Goal: Information Seeking & Learning: Find specific fact

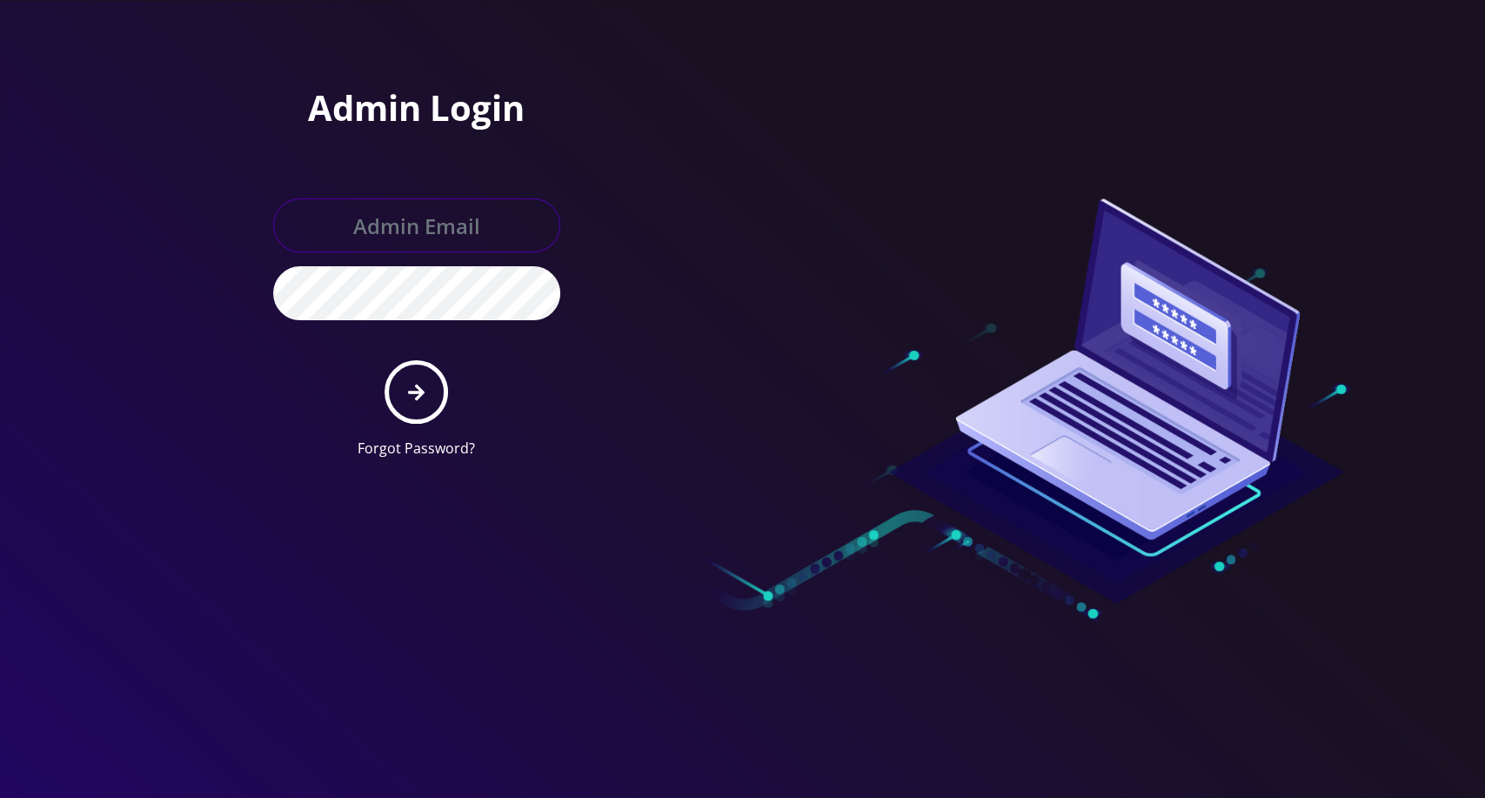
type input "[EMAIL_ADDRESS][DOMAIN_NAME]"
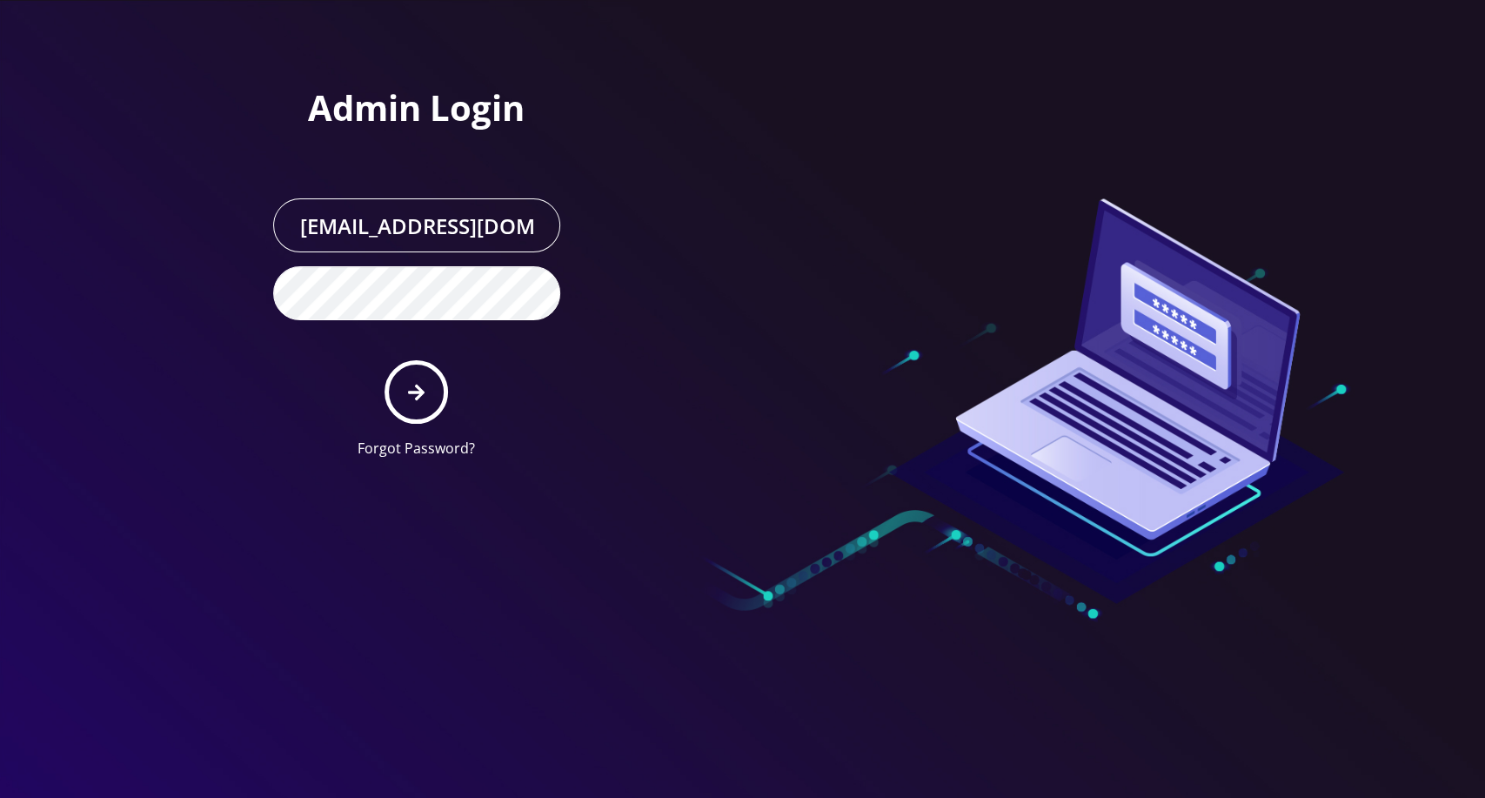
click at [382, 376] on form "[EMAIL_ADDRESS][DOMAIN_NAME] Forgot Password?" at bounding box center [416, 328] width 287 height 260
click at [407, 380] on button "submit" at bounding box center [417, 392] width 64 height 64
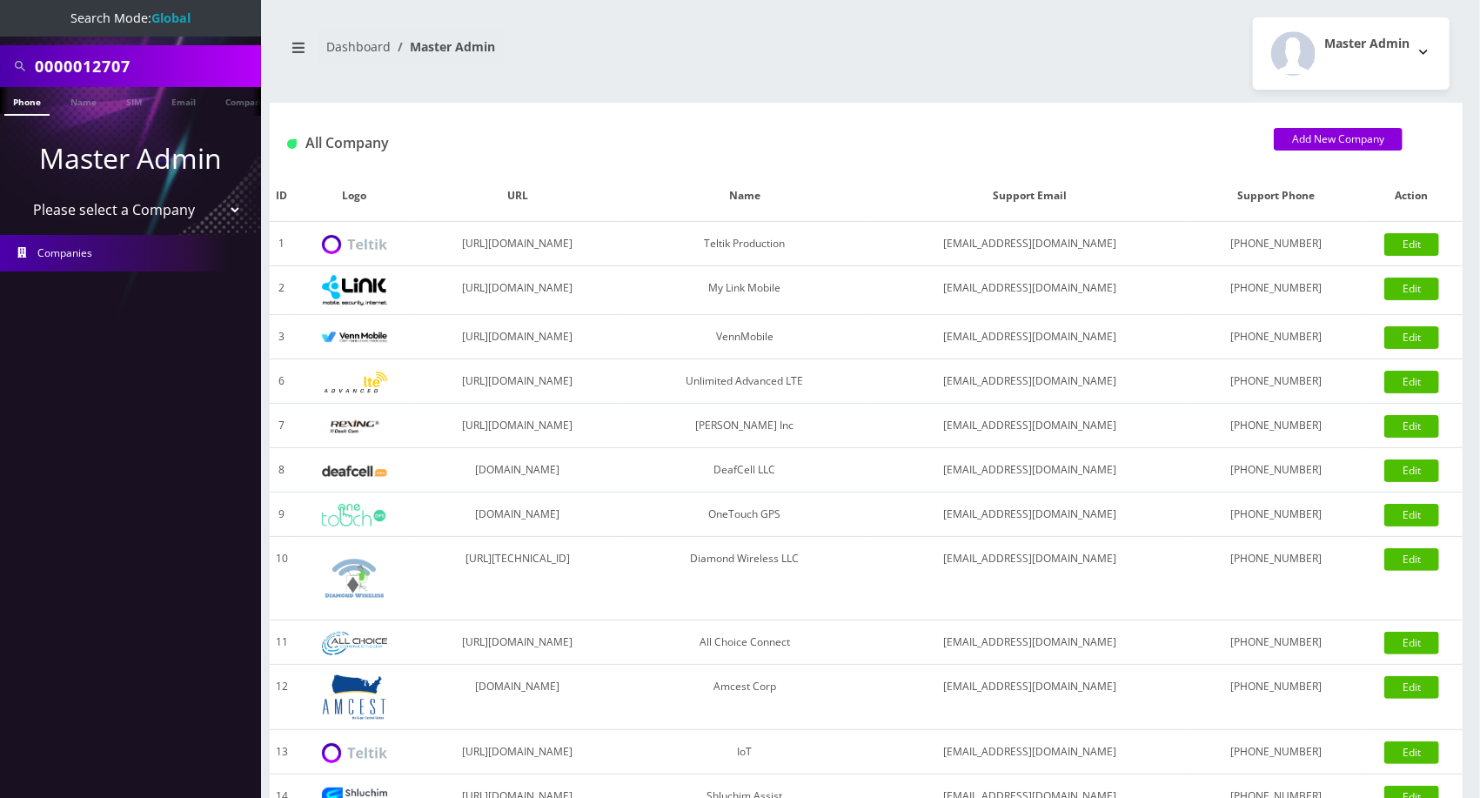
click at [136, 218] on select "Please select a Company Teltik Production My Link Mobile VennMobile Unlimited A…" at bounding box center [131, 209] width 222 height 33
select select "13"
click at [20, 193] on select "Please select a Company Teltik Production My Link Mobile VennMobile Unlimited A…" at bounding box center [131, 209] width 222 height 33
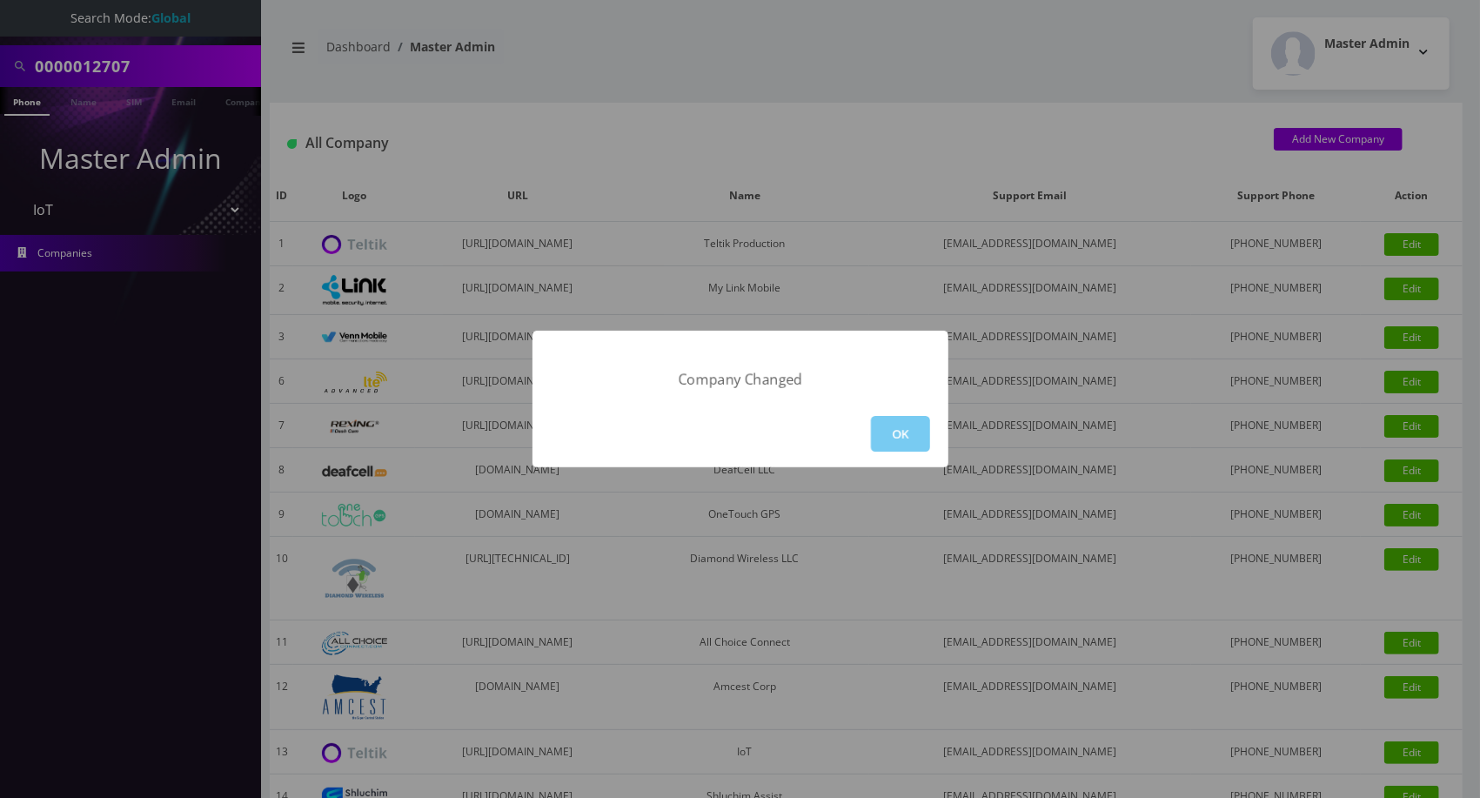
click at [922, 419] on button "OK" at bounding box center [900, 434] width 59 height 36
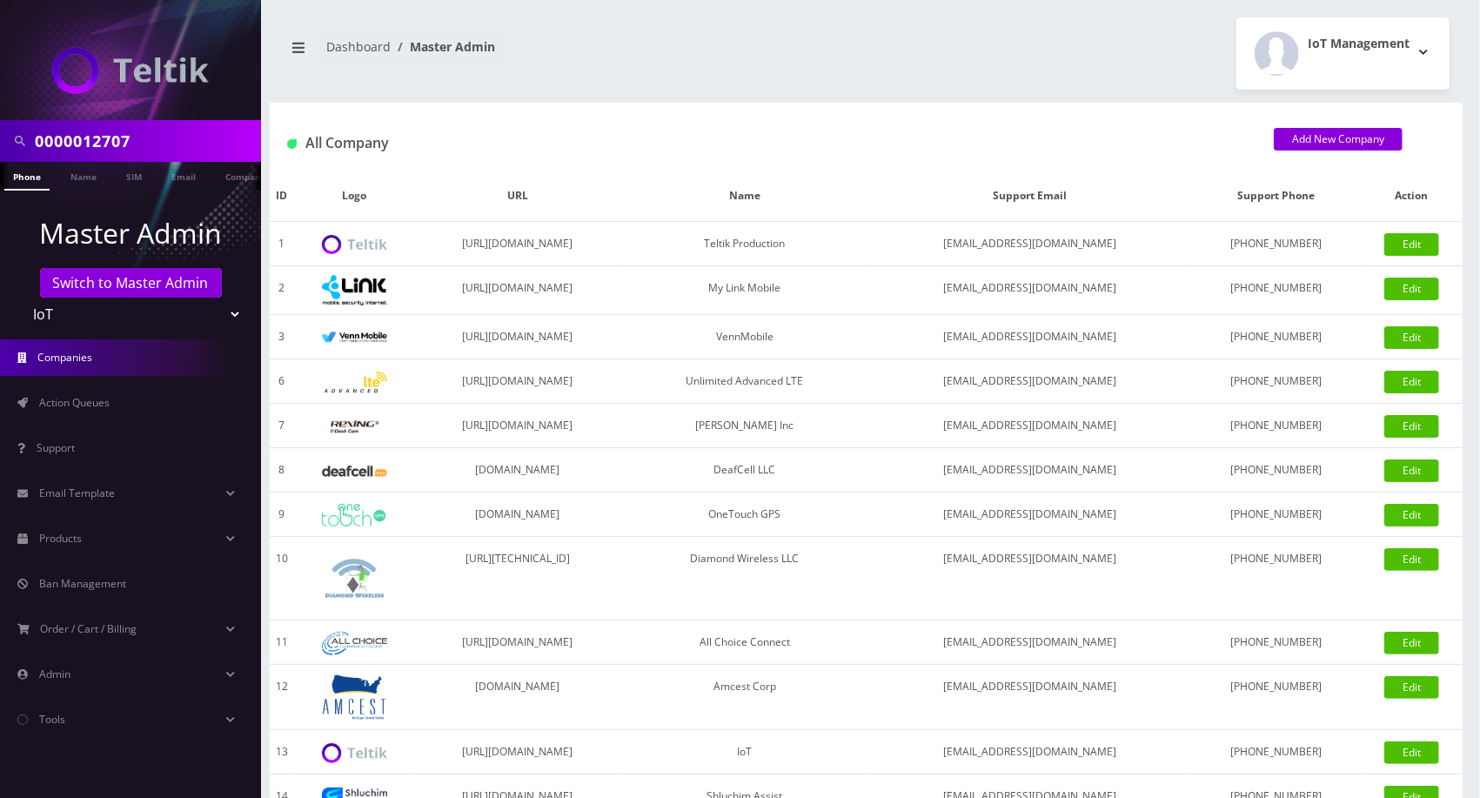
click at [107, 138] on input "0000012707" at bounding box center [146, 140] width 222 height 33
click at [108, 138] on input "0000012707" at bounding box center [146, 140] width 222 height 33
type input "shur"
click at [73, 179] on link "Name" at bounding box center [83, 176] width 43 height 29
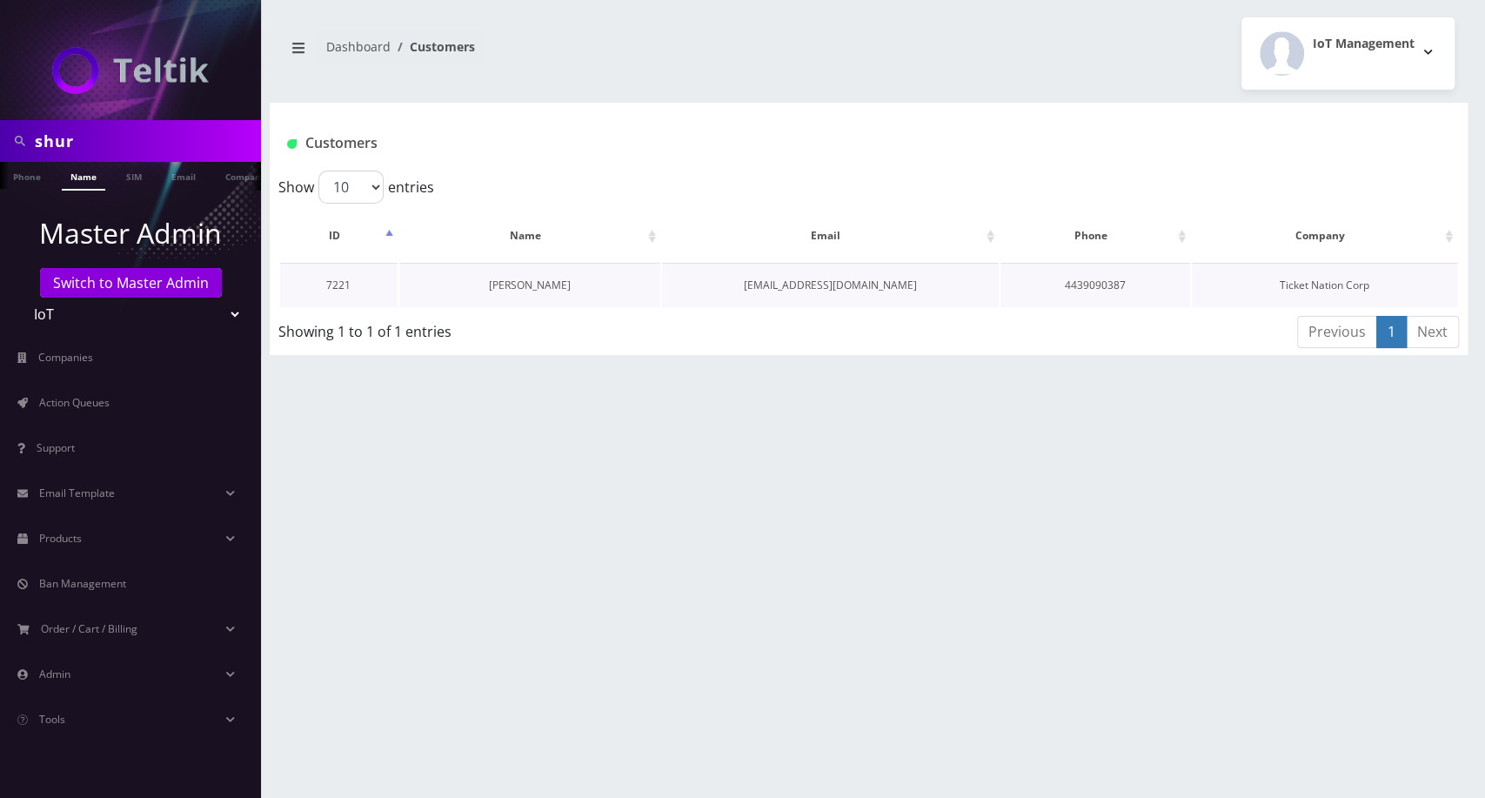
click at [530, 281] on link "Shuron Woodyard" at bounding box center [530, 285] width 82 height 15
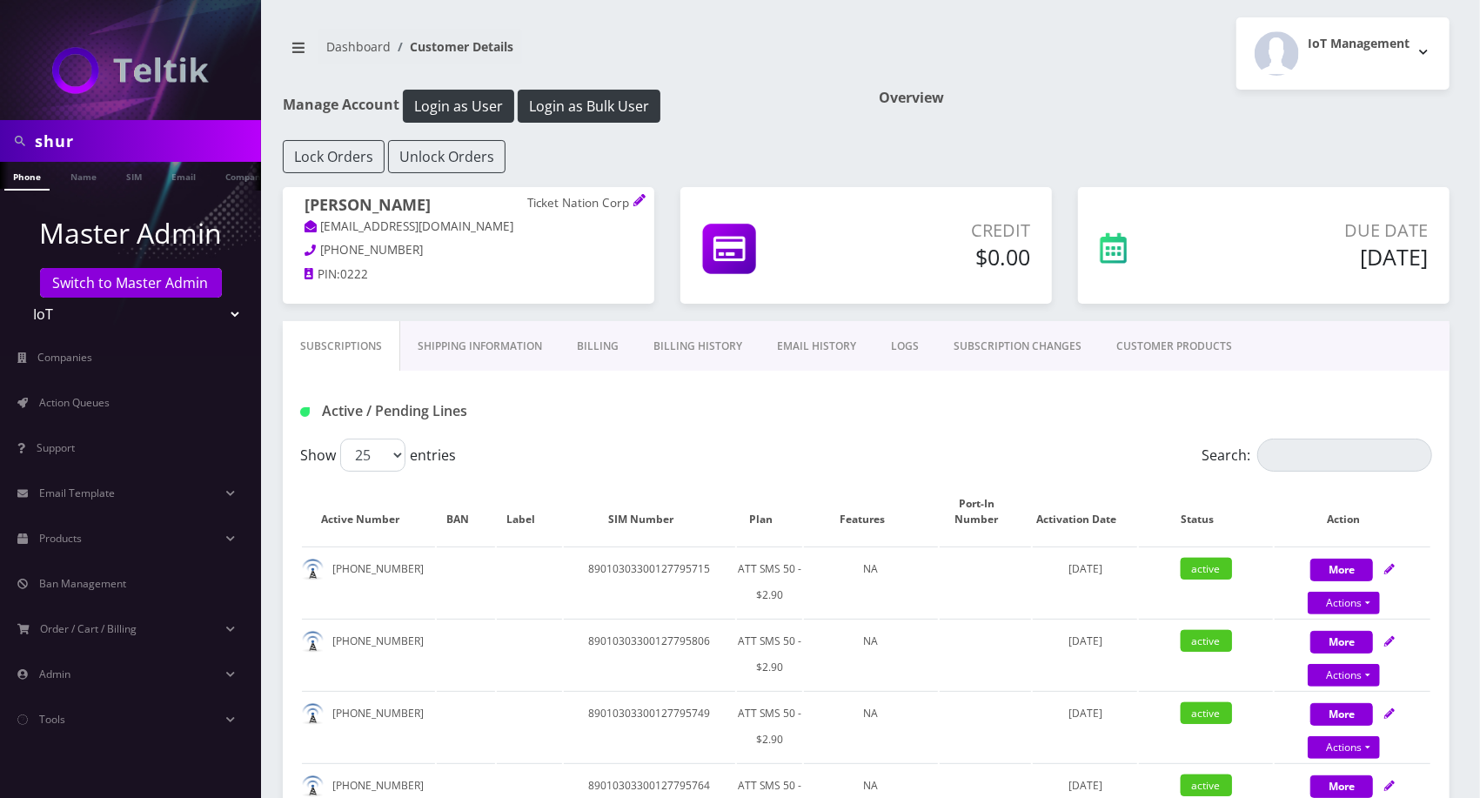
drag, startPoint x: 525, startPoint y: 201, endPoint x: 582, endPoint y: 201, distance: 57.4
click at [580, 201] on h1 "[PERSON_NAME] Ticket Nation Corp" at bounding box center [468, 207] width 328 height 22
click at [1215, 338] on link "CUSTOMER PRODUCTS" at bounding box center [1174, 346] width 150 height 50
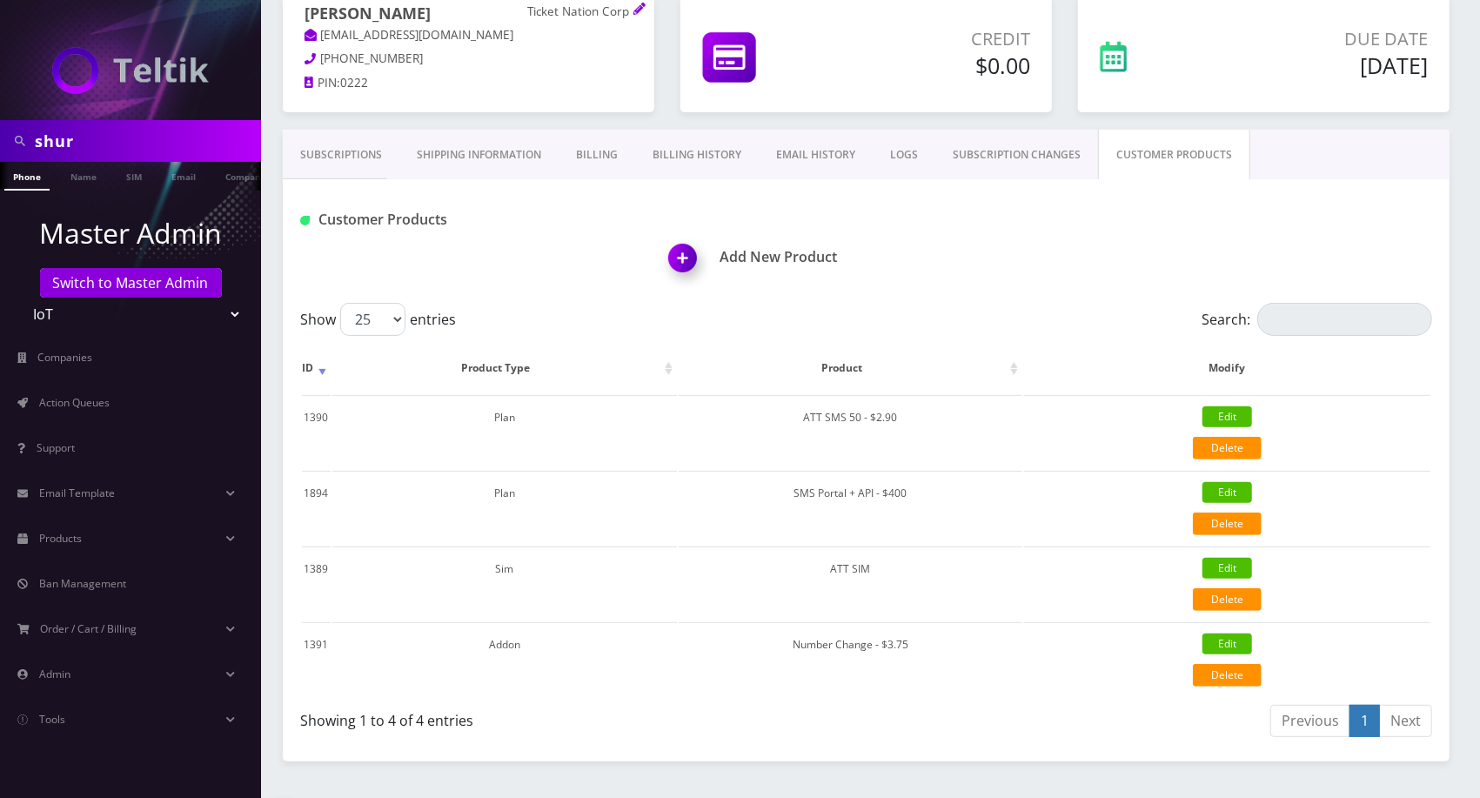
scroll to position [193, 0]
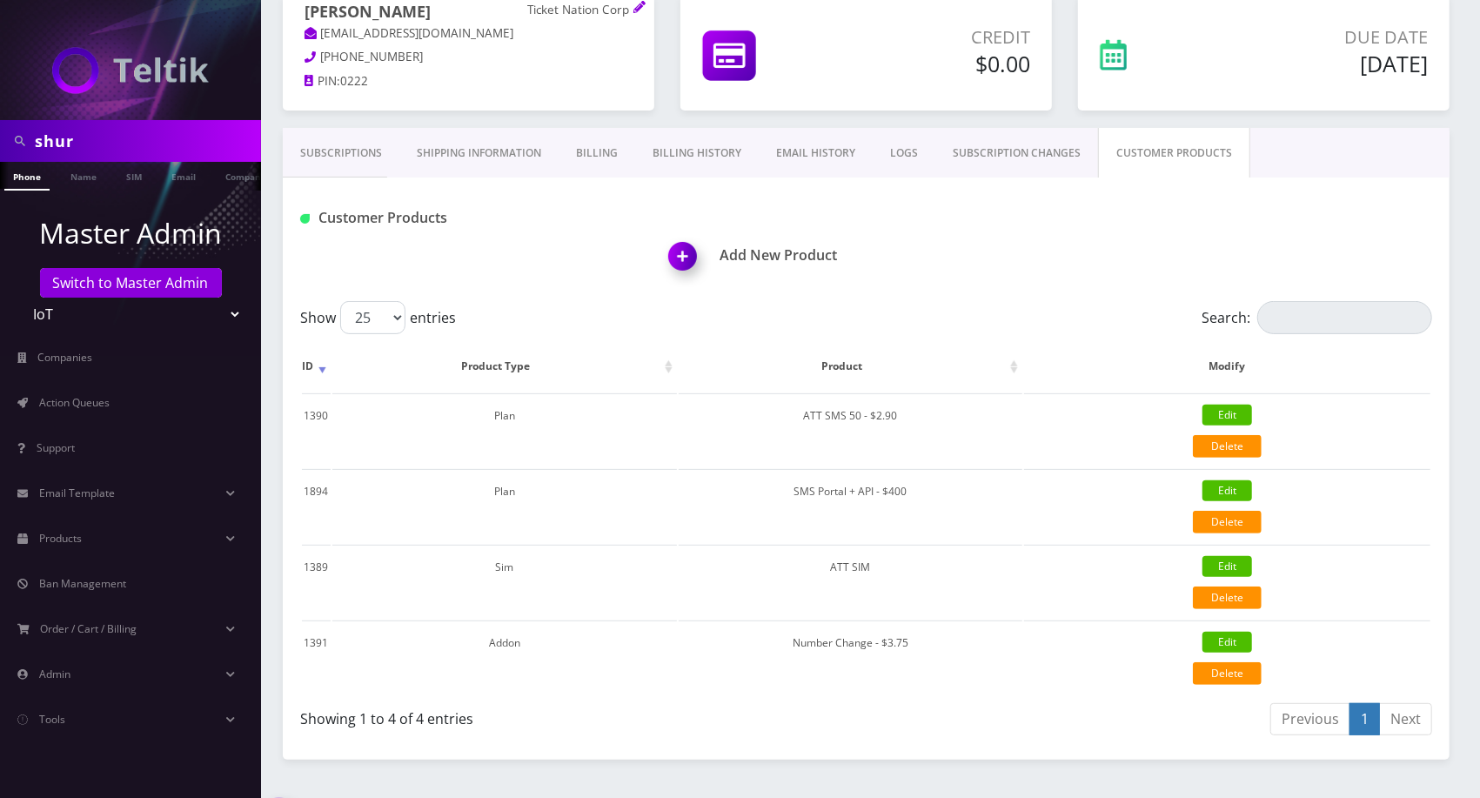
drag, startPoint x: 1182, startPoint y: 318, endPoint x: 1167, endPoint y: 320, distance: 15.9
click at [1176, 317] on div "Search:" at bounding box center [1290, 317] width 283 height 33
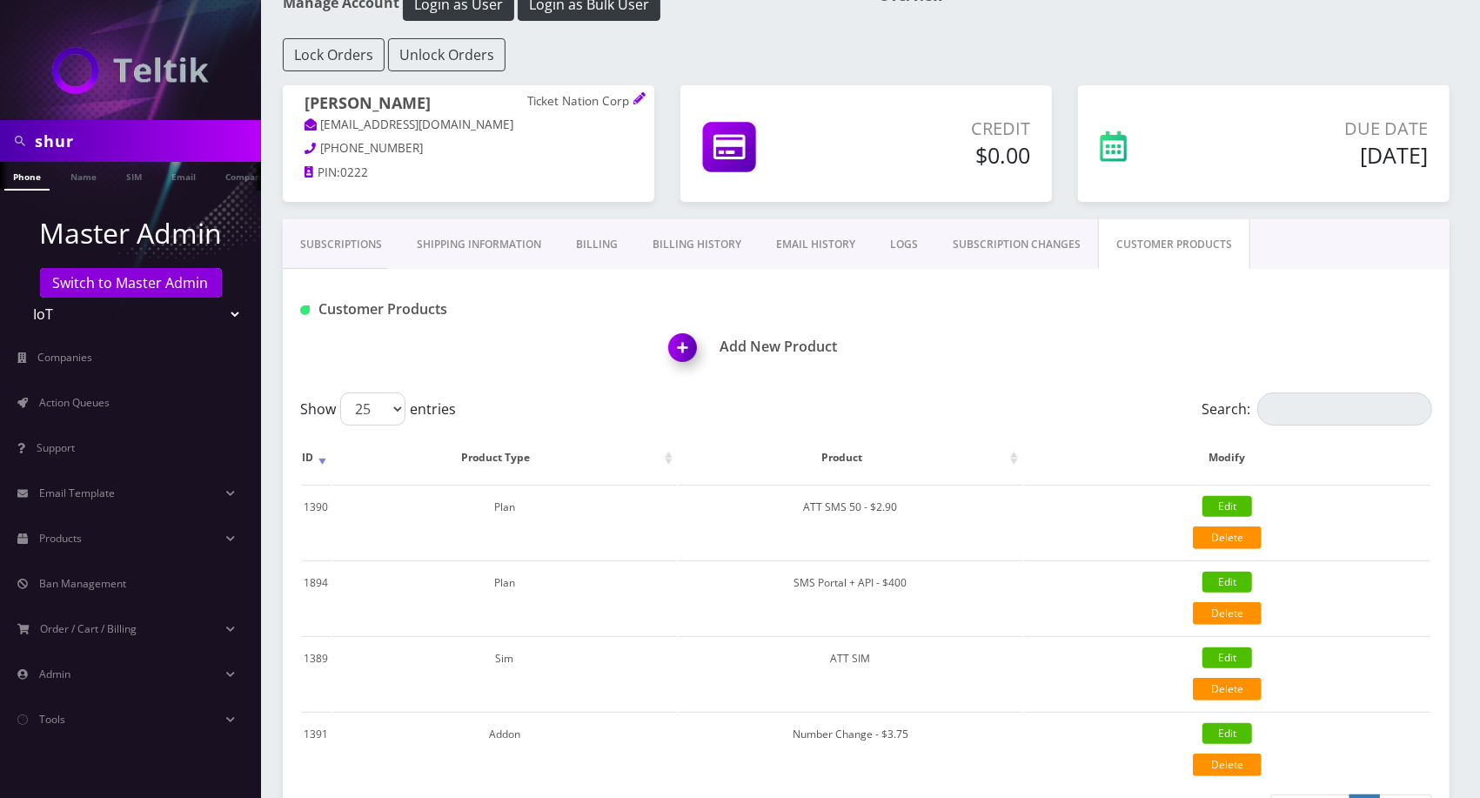
scroll to position [0, 0]
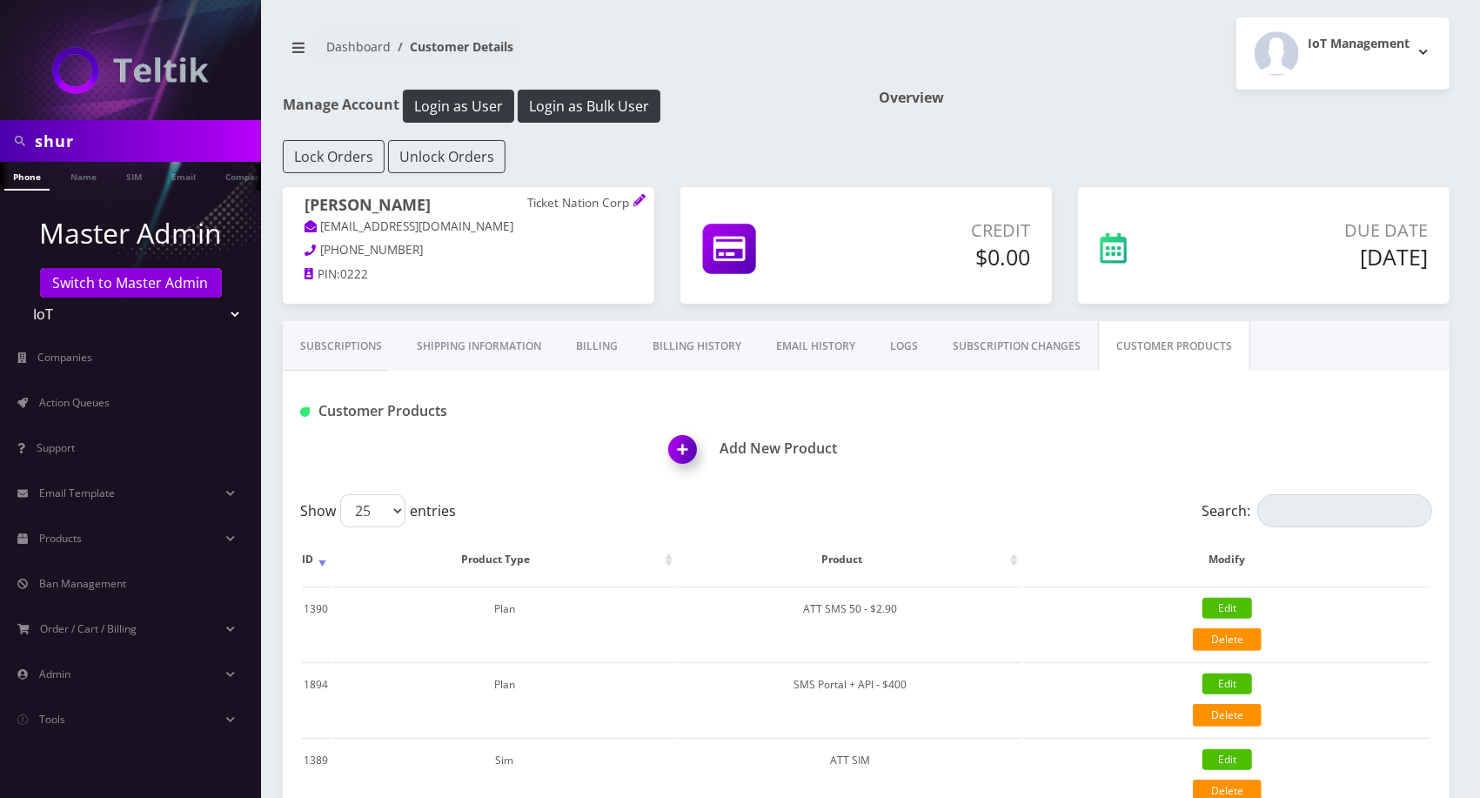
drag, startPoint x: 500, startPoint y: 208, endPoint x: 630, endPoint y: 204, distance: 129.7
click at [630, 204] on h1 "[PERSON_NAME] Ticket Nation Corp" at bounding box center [468, 207] width 328 height 22
copy h1 "Ticket Nation Corp"
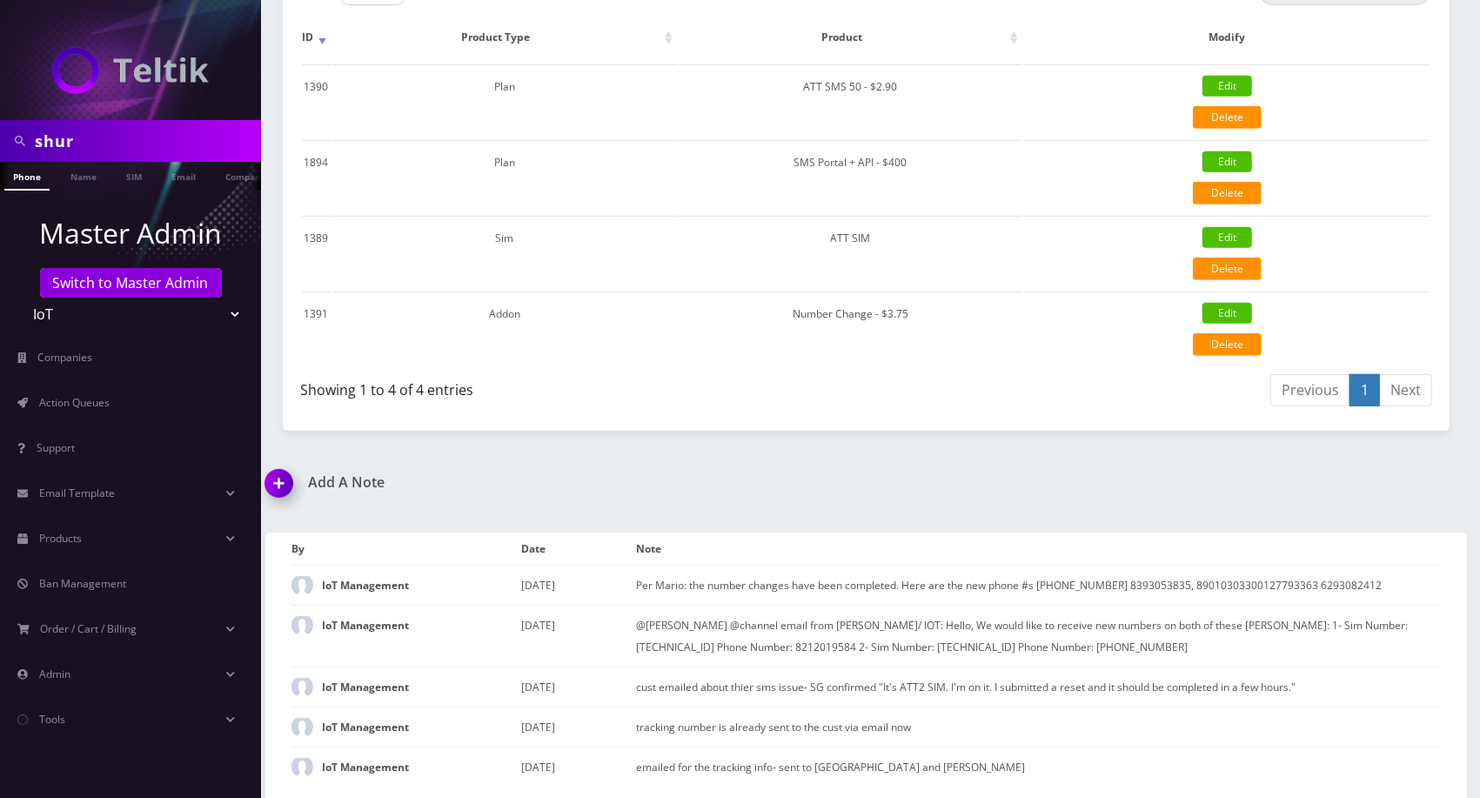
click at [1035, 451] on div "shur Phone Name SIM Email Company Customer Dashboard Customer Details IoT Manag…" at bounding box center [865, 139] width 1227 height 1322
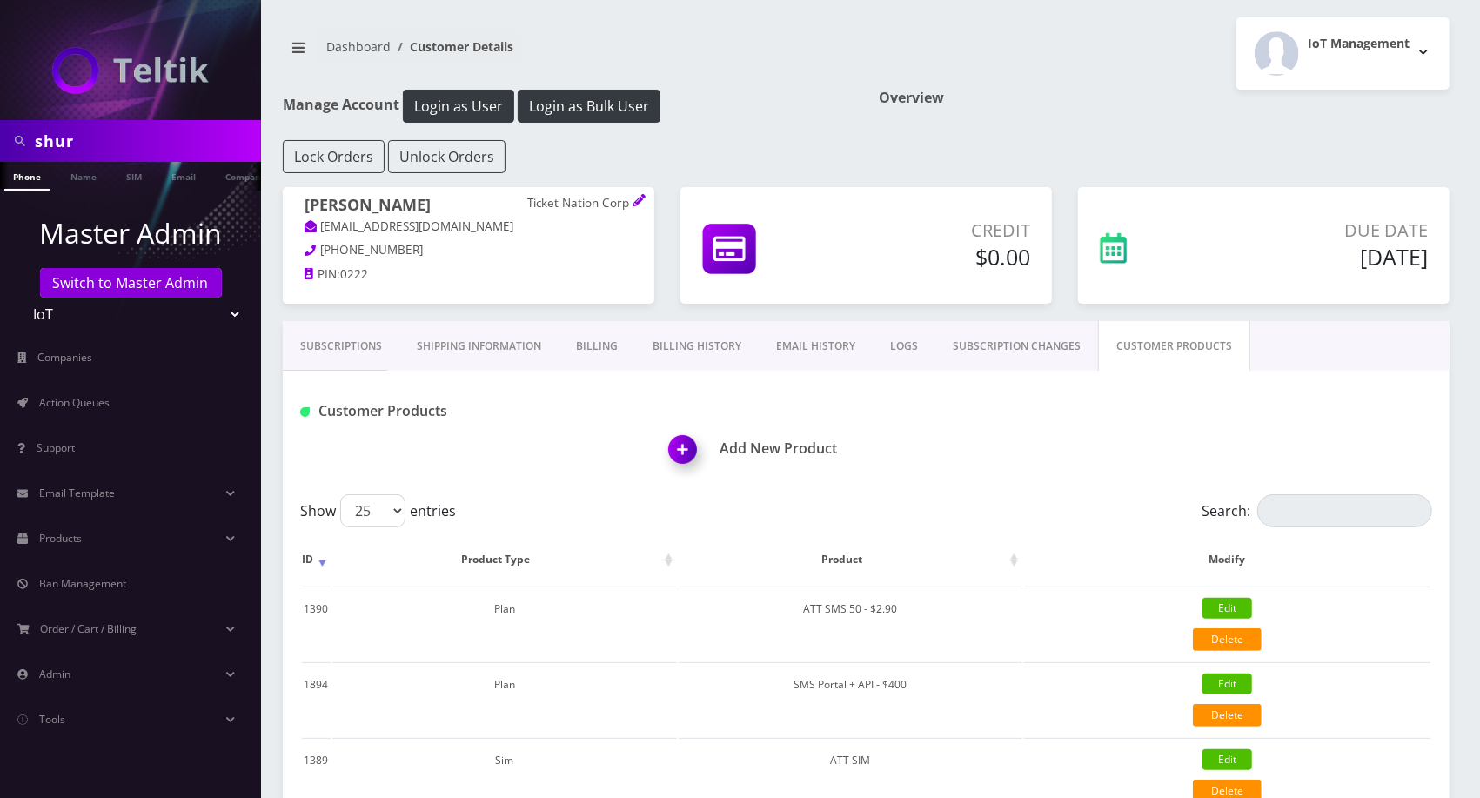
click at [354, 334] on link "Subscriptions" at bounding box center [341, 346] width 117 height 50
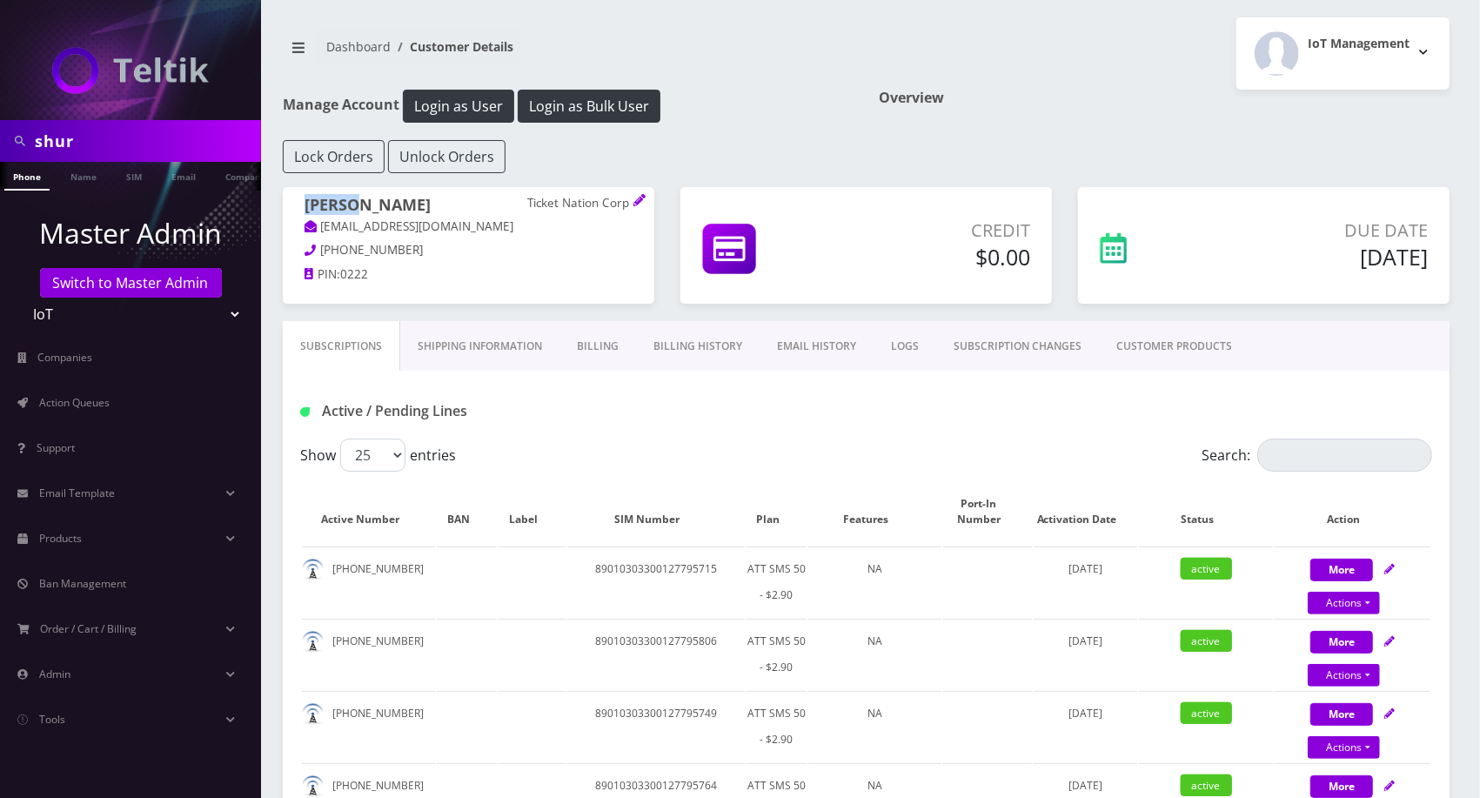
drag, startPoint x: 358, startPoint y: 208, endPoint x: 300, endPoint y: 211, distance: 58.4
click at [300, 211] on div "[PERSON_NAME] Ticket Nation Corp [EMAIL_ADDRESS][DOMAIN_NAME] [PHONE_NUMBER] PI…" at bounding box center [468, 242] width 371 height 110
copy h1 "Shuron"
drag, startPoint x: 525, startPoint y: 201, endPoint x: 599, endPoint y: 198, distance: 74.0
click at [599, 198] on h1 "[PERSON_NAME] Ticket Nation Corp" at bounding box center [468, 207] width 328 height 22
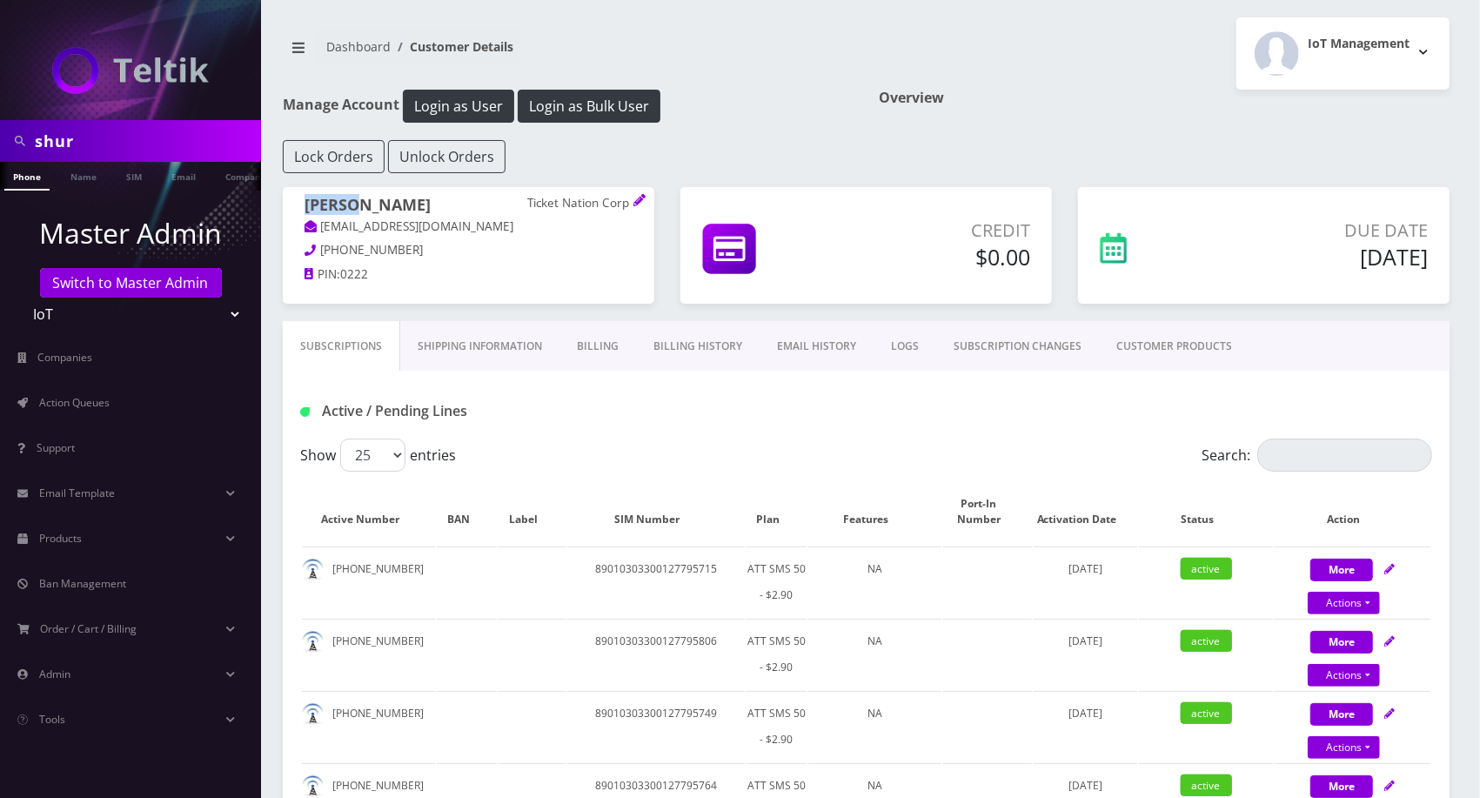
copy h1 "Ticket Nation"
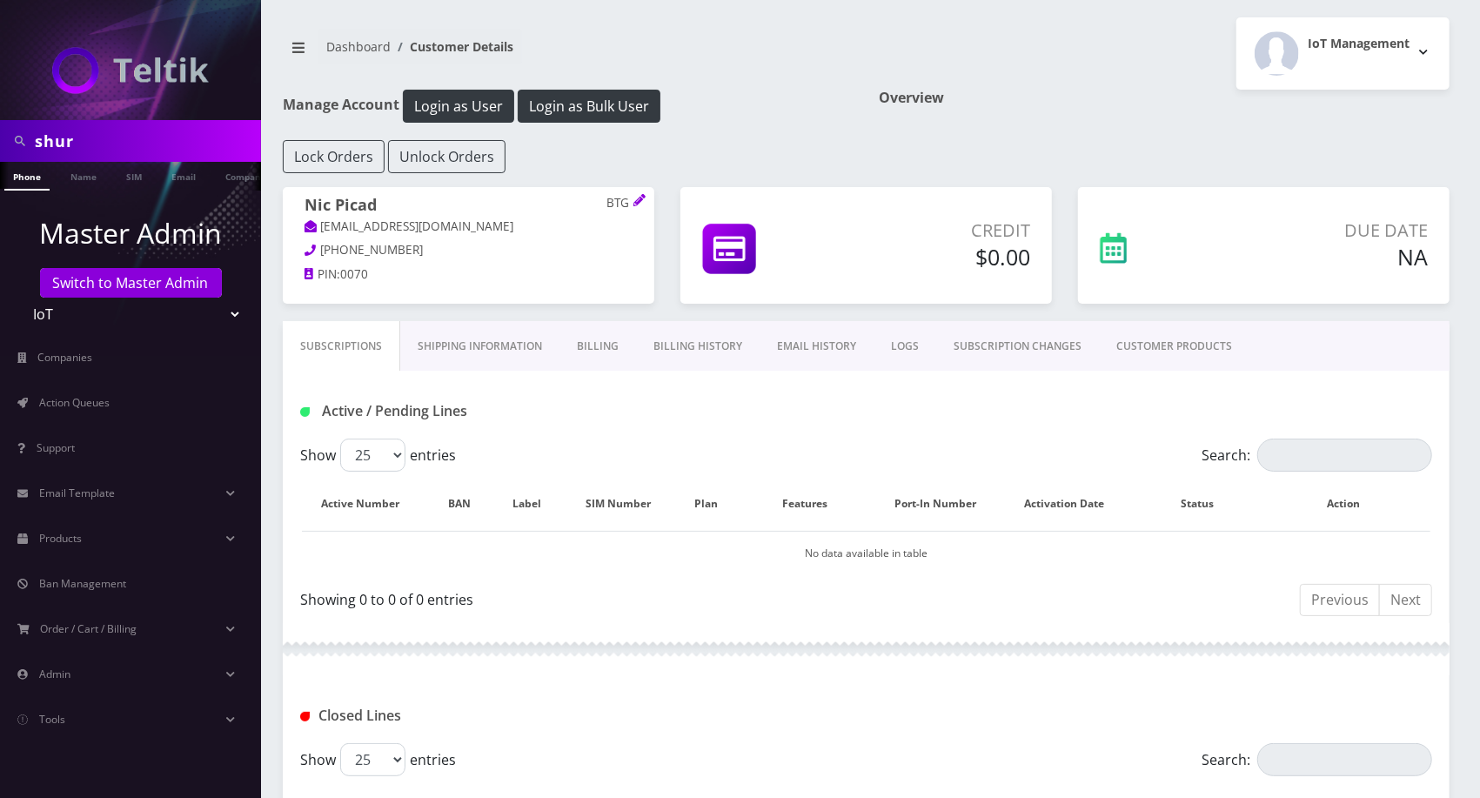
drag, startPoint x: 1116, startPoint y: 310, endPoint x: 1145, endPoint y: 345, distance: 45.8
click at [1116, 311] on div "Due Date NA" at bounding box center [1264, 254] width 398 height 134
click at [1154, 351] on link "CUSTOMER PRODUCTS" at bounding box center [1174, 346] width 150 height 50
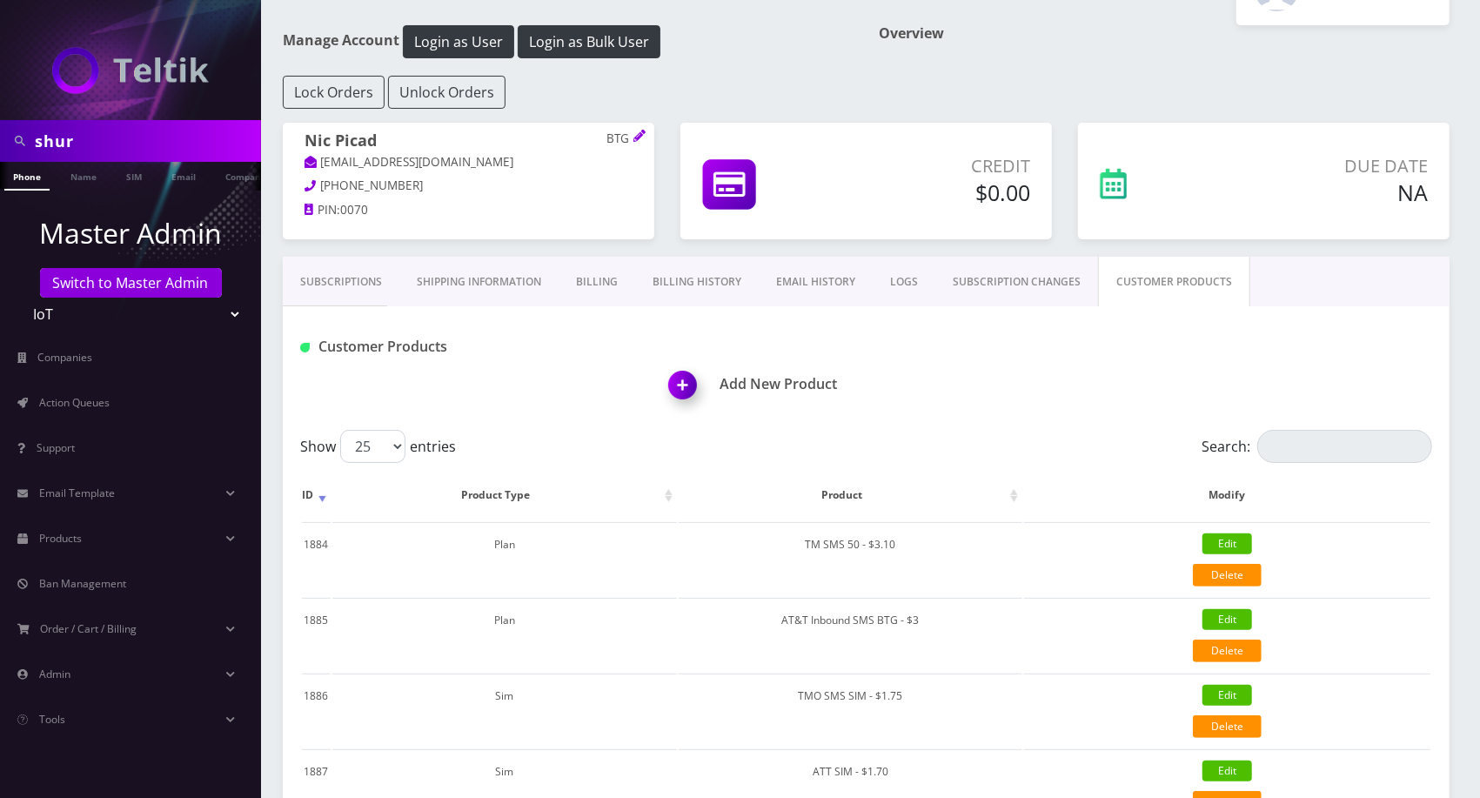
scroll to position [193, 0]
